Goal: Task Accomplishment & Management: Manage account settings

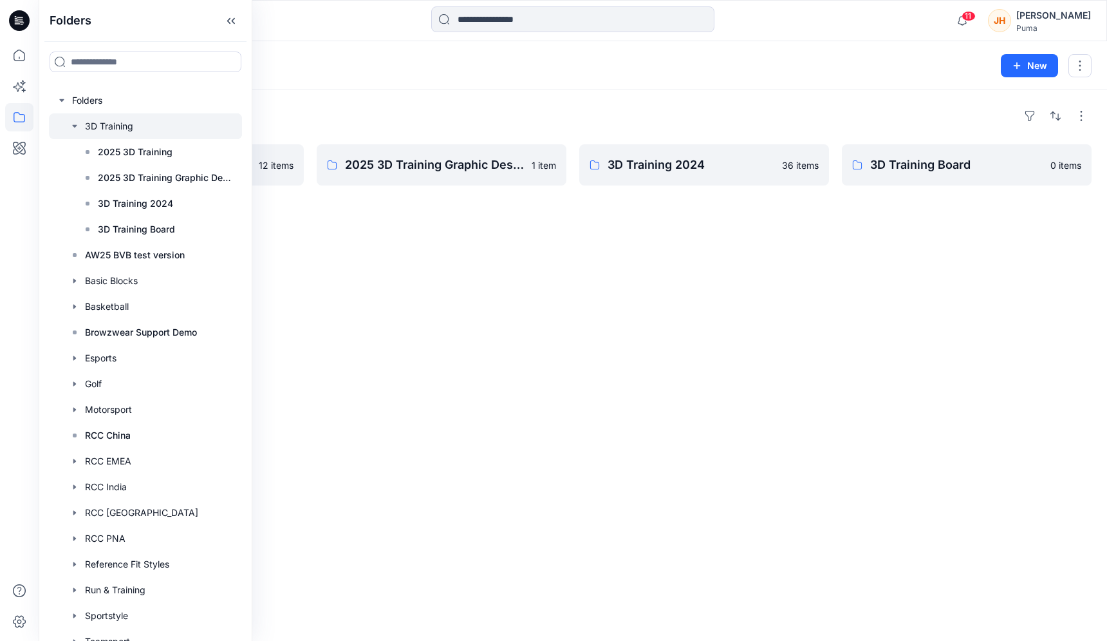
click at [419, 106] on div "Folders" at bounding box center [573, 116] width 1038 height 21
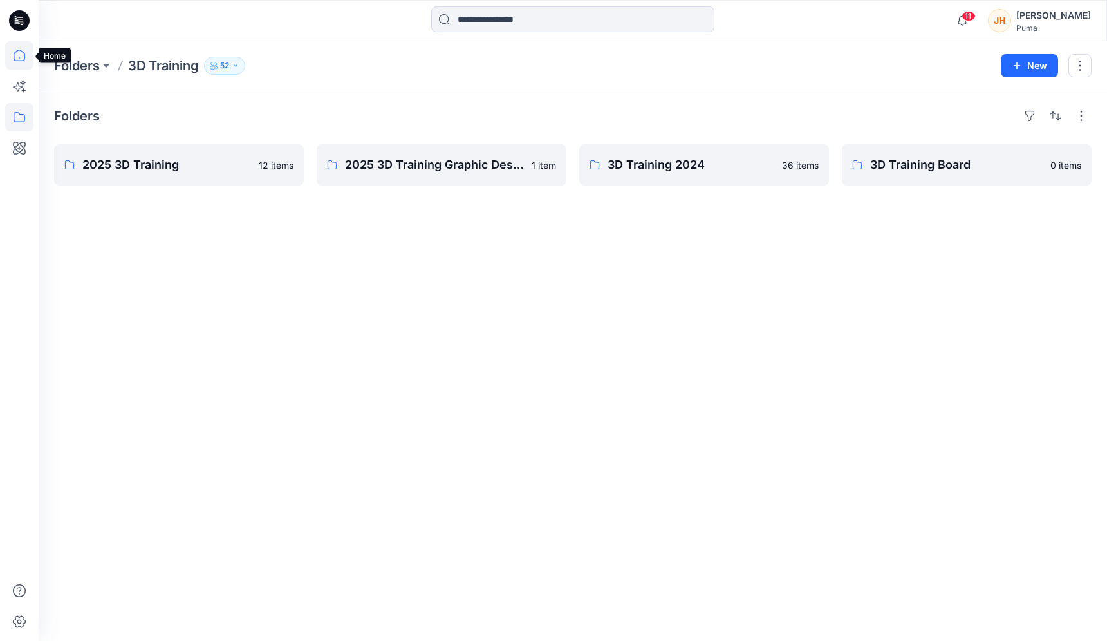
click at [27, 57] on icon at bounding box center [19, 55] width 28 height 28
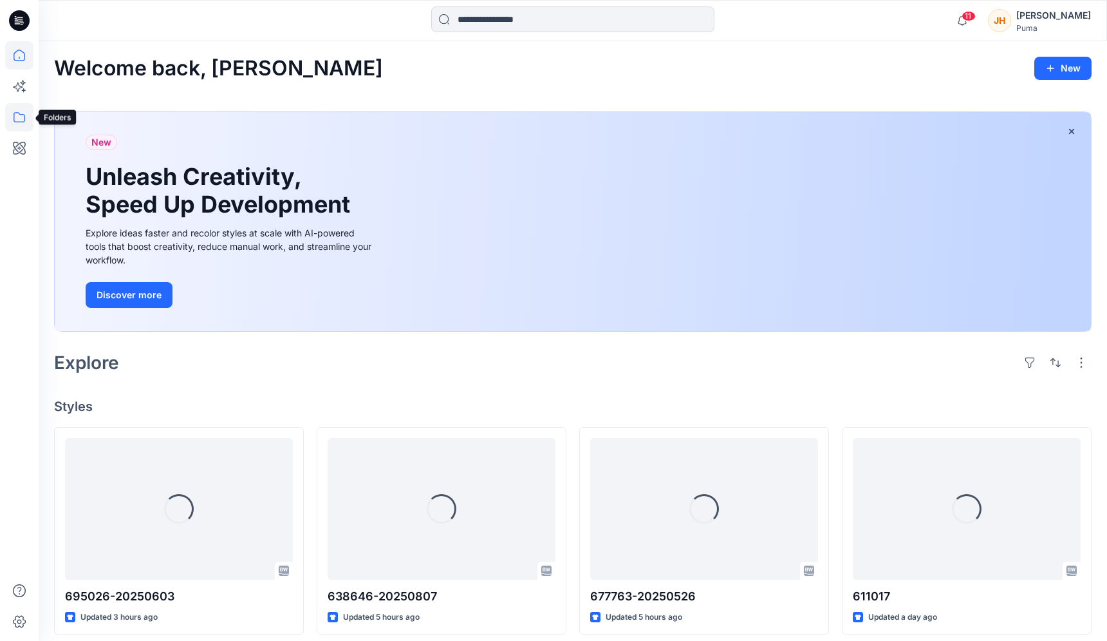
click at [20, 118] on icon at bounding box center [19, 117] width 28 height 28
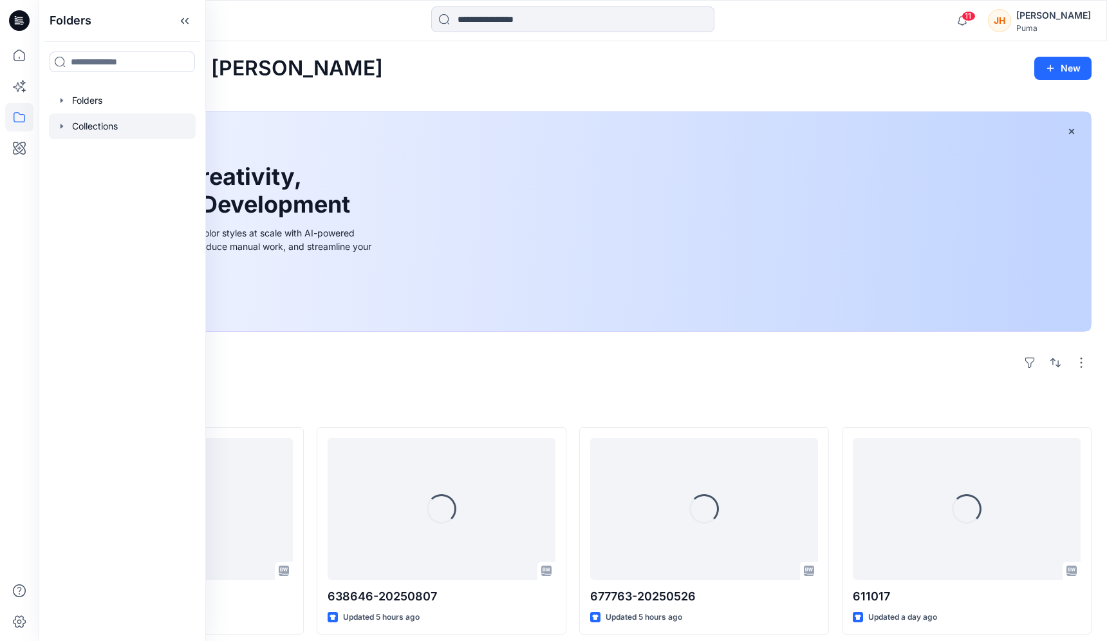
click at [79, 125] on div at bounding box center [122, 126] width 147 height 26
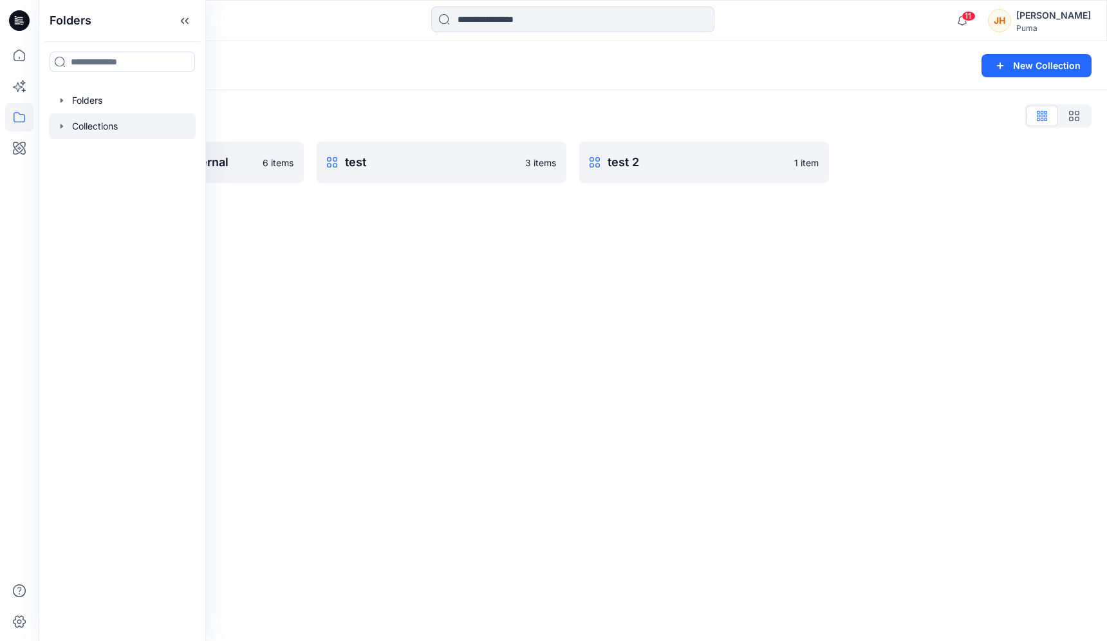
click at [345, 111] on div "Collections List" at bounding box center [573, 116] width 1038 height 21
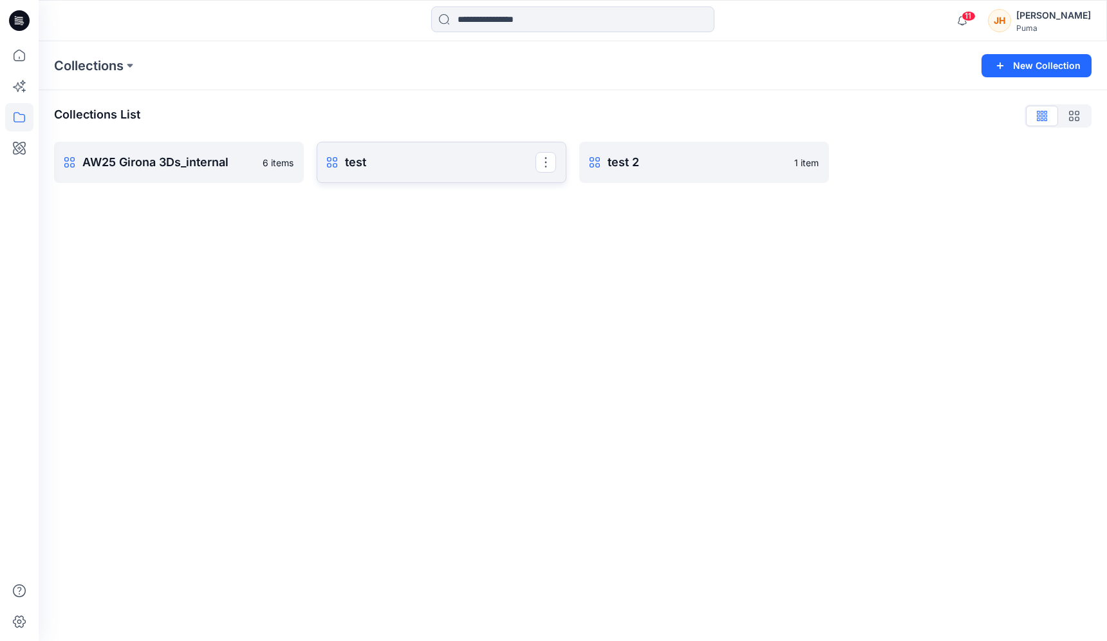
click at [390, 169] on p "test" at bounding box center [440, 162] width 191 height 18
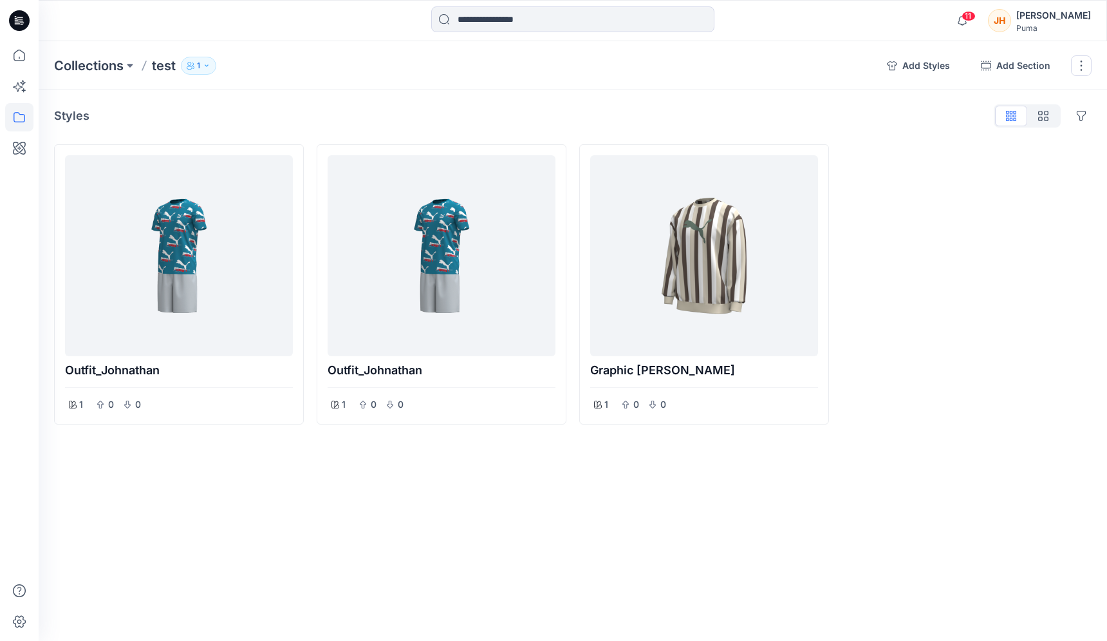
click at [210, 68] on icon "button" at bounding box center [207, 66] width 8 height 8
click at [332, 146] on button "Guests 2" at bounding box center [339, 149] width 59 height 33
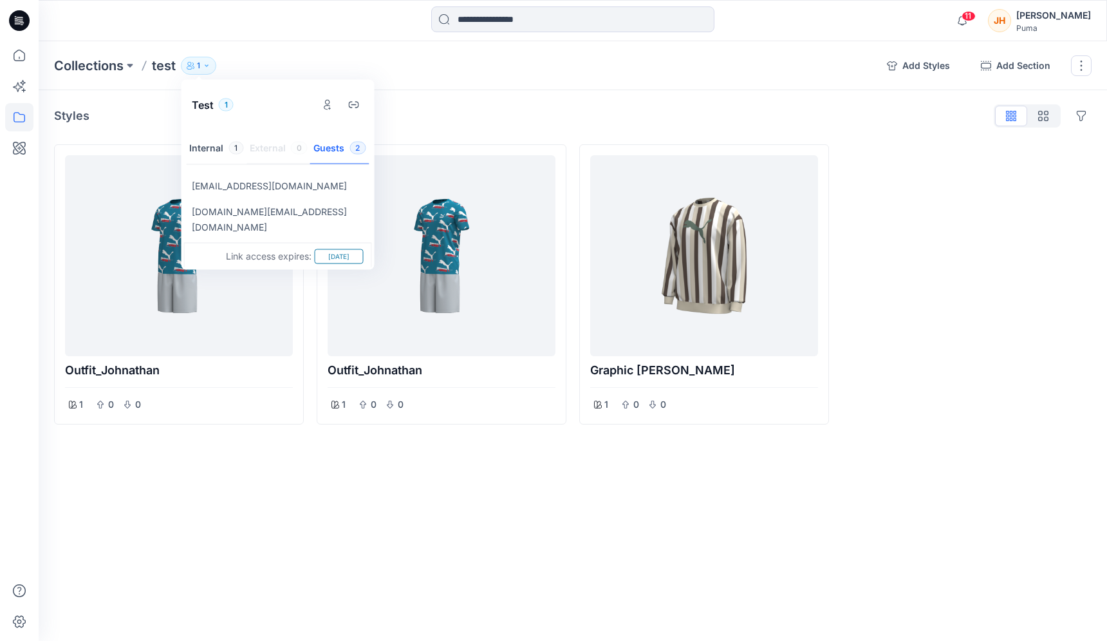
click at [316, 185] on div "[EMAIL_ADDRESS][DOMAIN_NAME]" at bounding box center [278, 186] width 188 height 26
click at [287, 189] on p "[EMAIL_ADDRESS][DOMAIN_NAME]" at bounding box center [269, 185] width 155 height 15
click at [327, 109] on button "Manage users" at bounding box center [328, 105] width 22 height 22
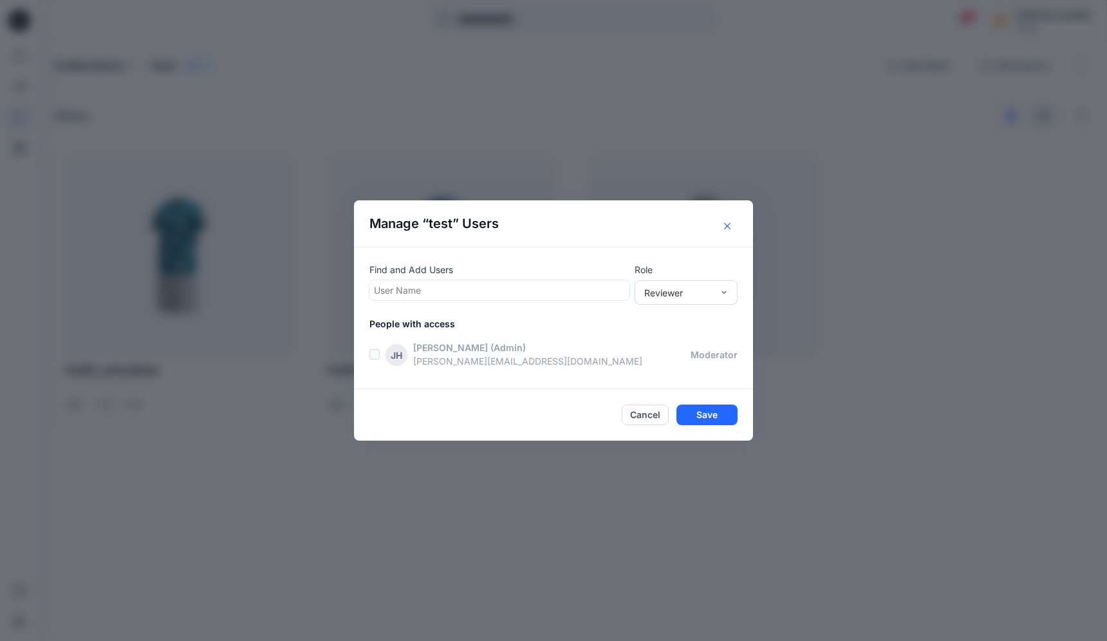
click at [736, 220] on button "Close" at bounding box center [727, 226] width 21 height 21
click at [735, 221] on div at bounding box center [705, 255] width 218 height 191
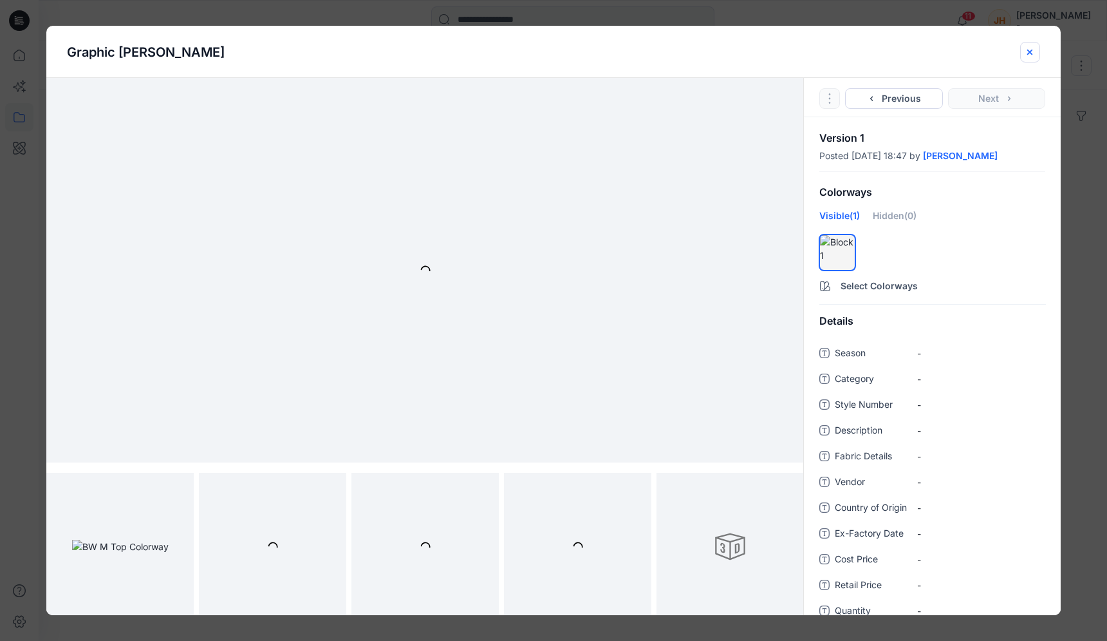
click at [1035, 52] on button "close-btn" at bounding box center [1031, 52] width 20 height 21
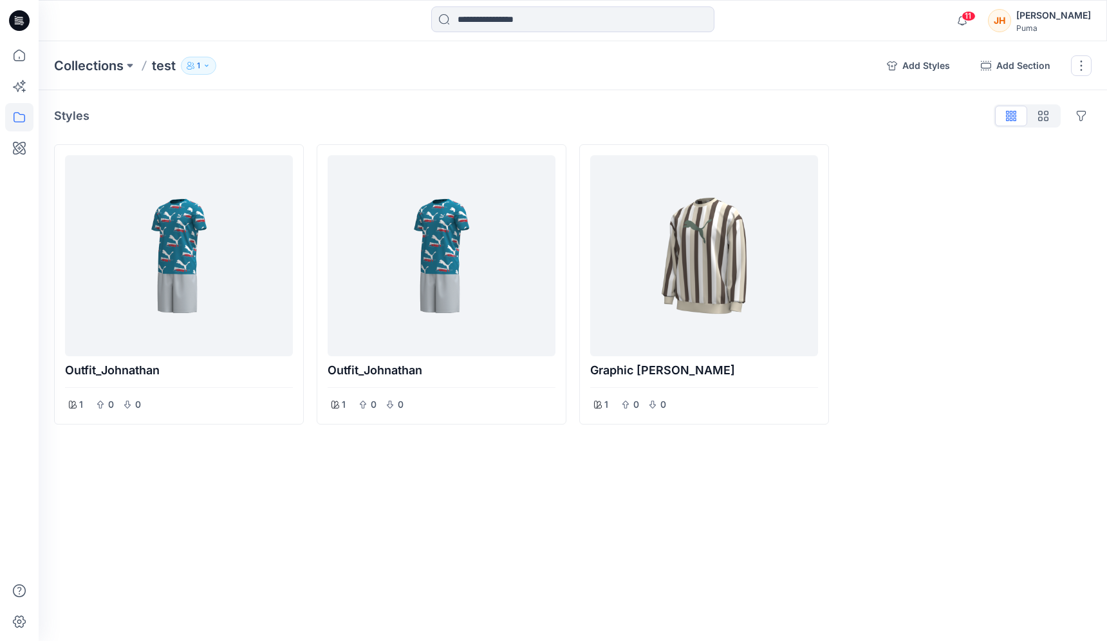
click at [198, 62] on p "1" at bounding box center [198, 66] width 3 height 14
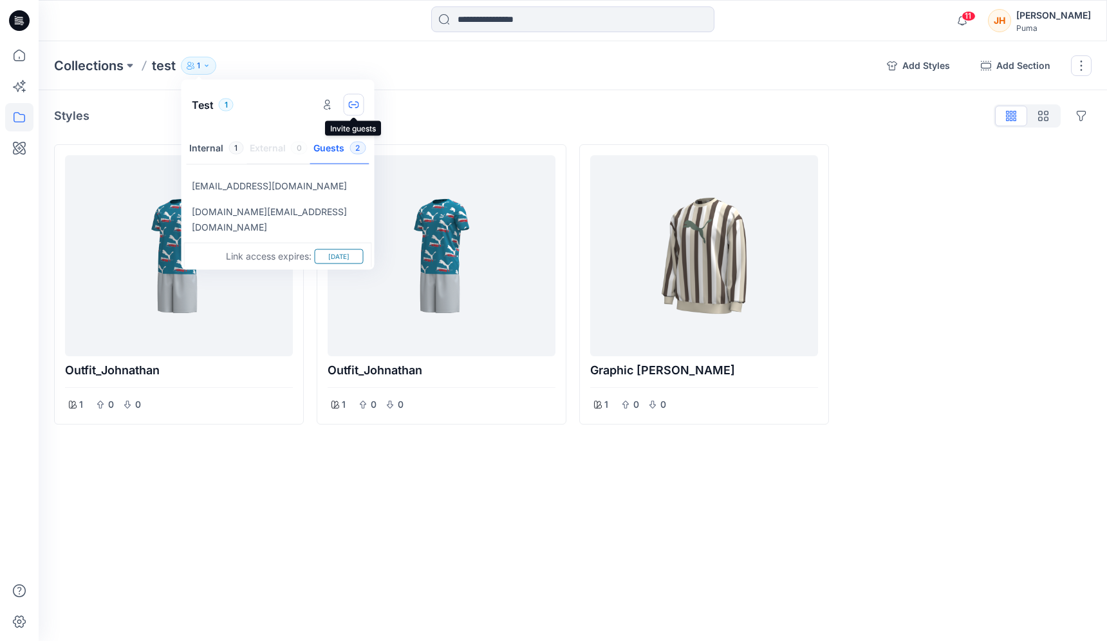
click at [348, 108] on button "button" at bounding box center [354, 105] width 21 height 22
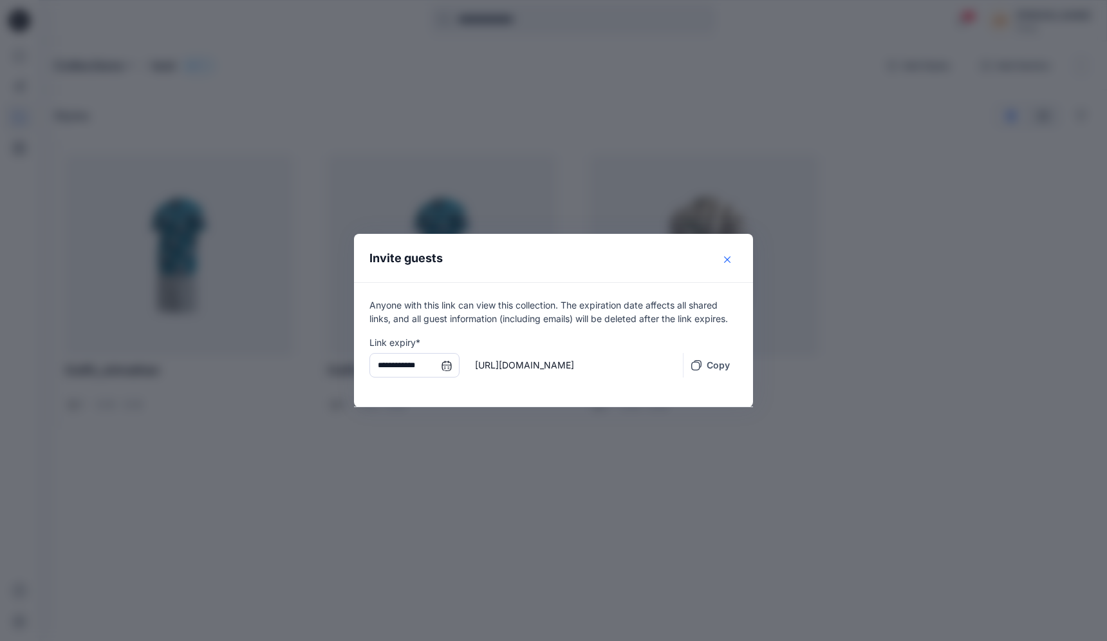
click at [727, 259] on icon "Close" at bounding box center [727, 259] width 6 height 6
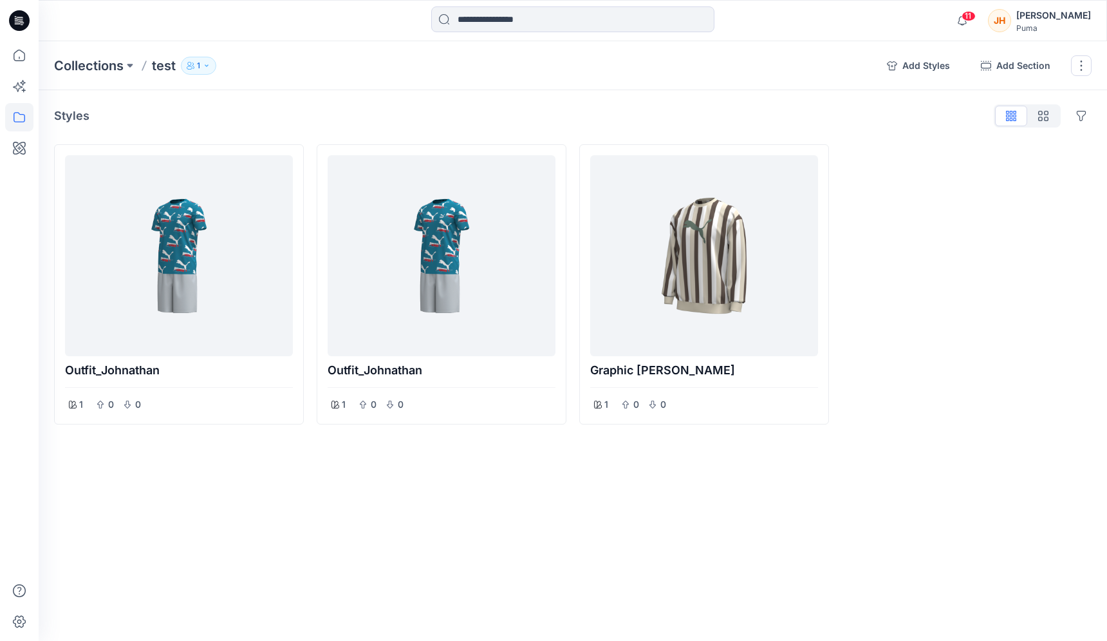
click at [208, 60] on button "1" at bounding box center [198, 66] width 35 height 18
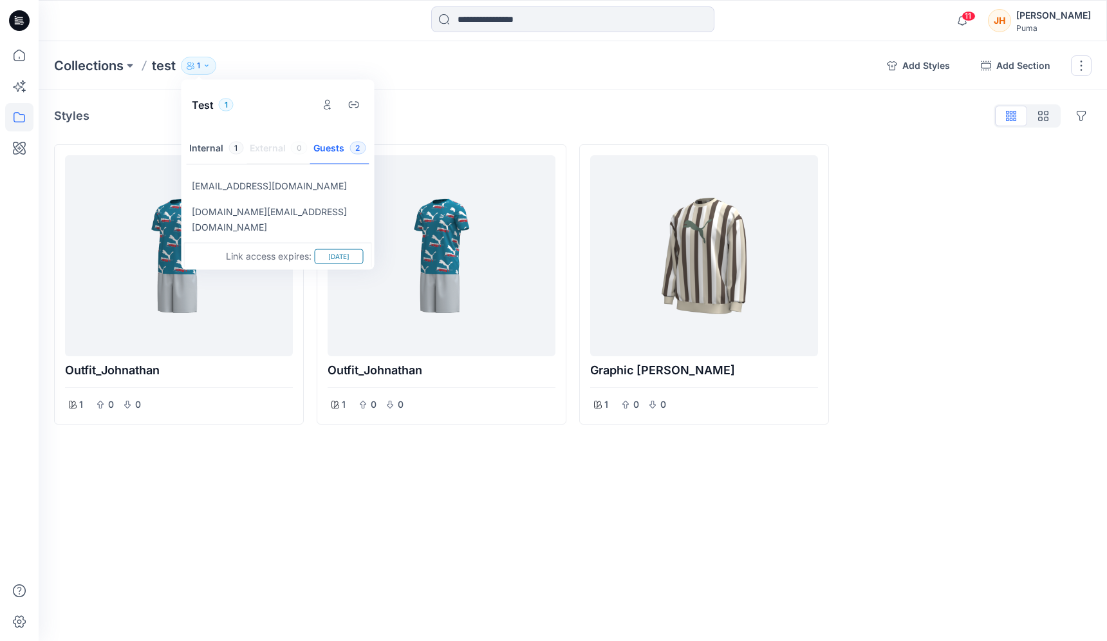
click at [332, 251] on p "[DATE]" at bounding box center [338, 256] width 21 height 11
